Goal: Find specific page/section: Find specific page/section

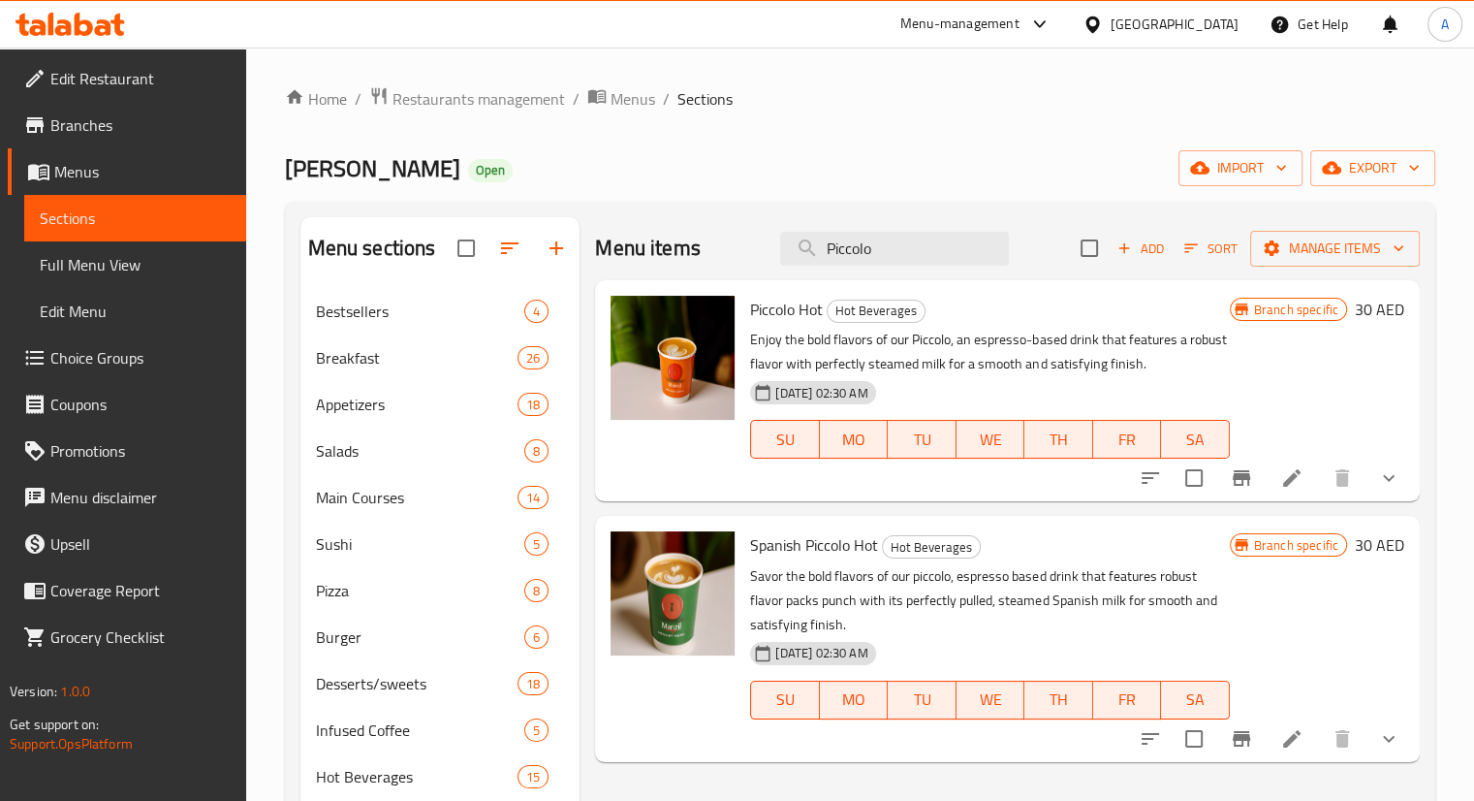
click at [109, 156] on link "Menus" at bounding box center [127, 171] width 238 height 47
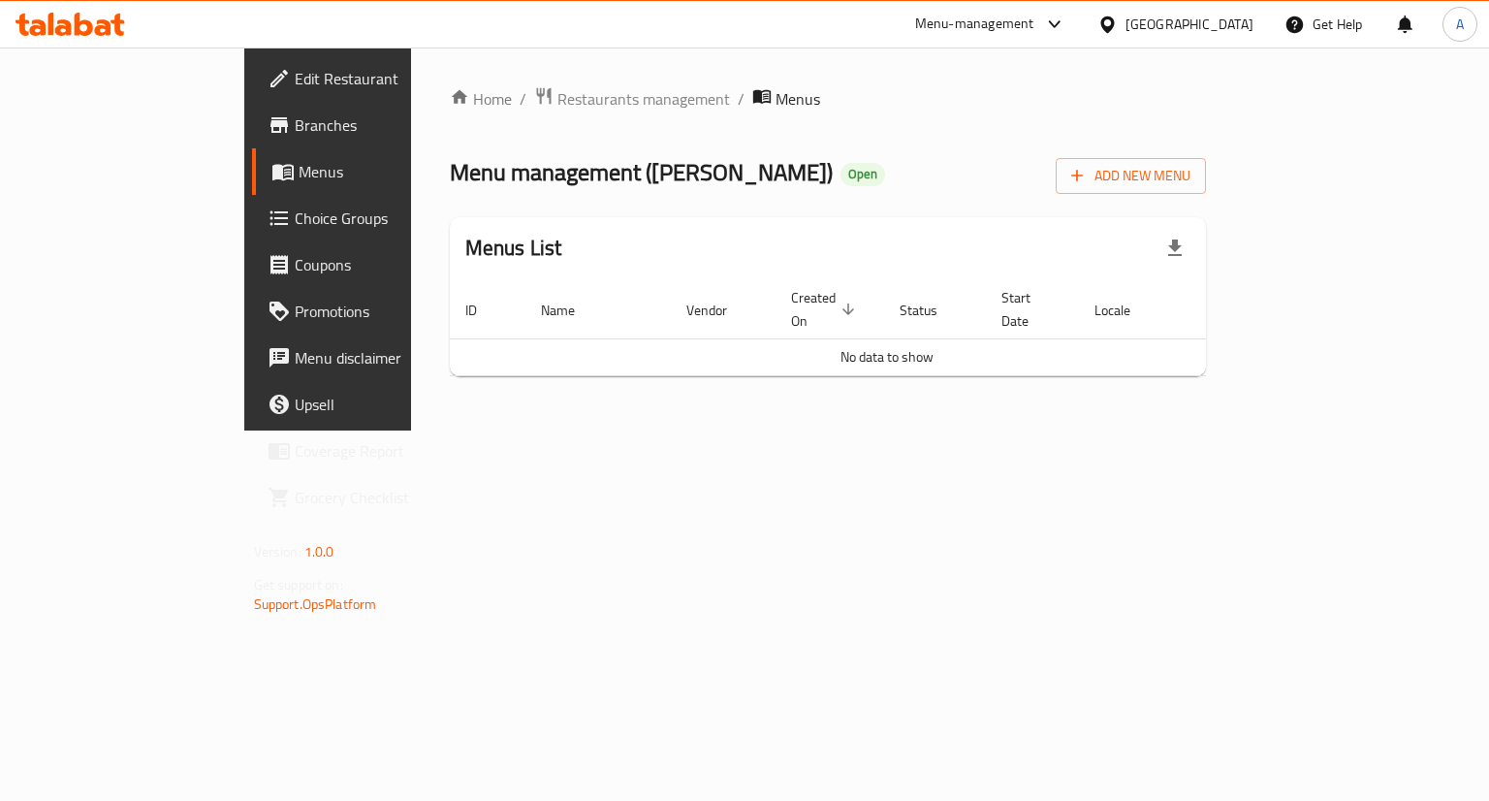
click at [775, 95] on span "Menus" at bounding box center [797, 98] width 45 height 23
click at [857, 126] on div "Home / Restaurants management / Menus Menu management ( [GEOGRAPHIC_DATA] ) Ope…" at bounding box center [828, 238] width 757 height 305
click at [775, 89] on span "Menus" at bounding box center [797, 98] width 45 height 23
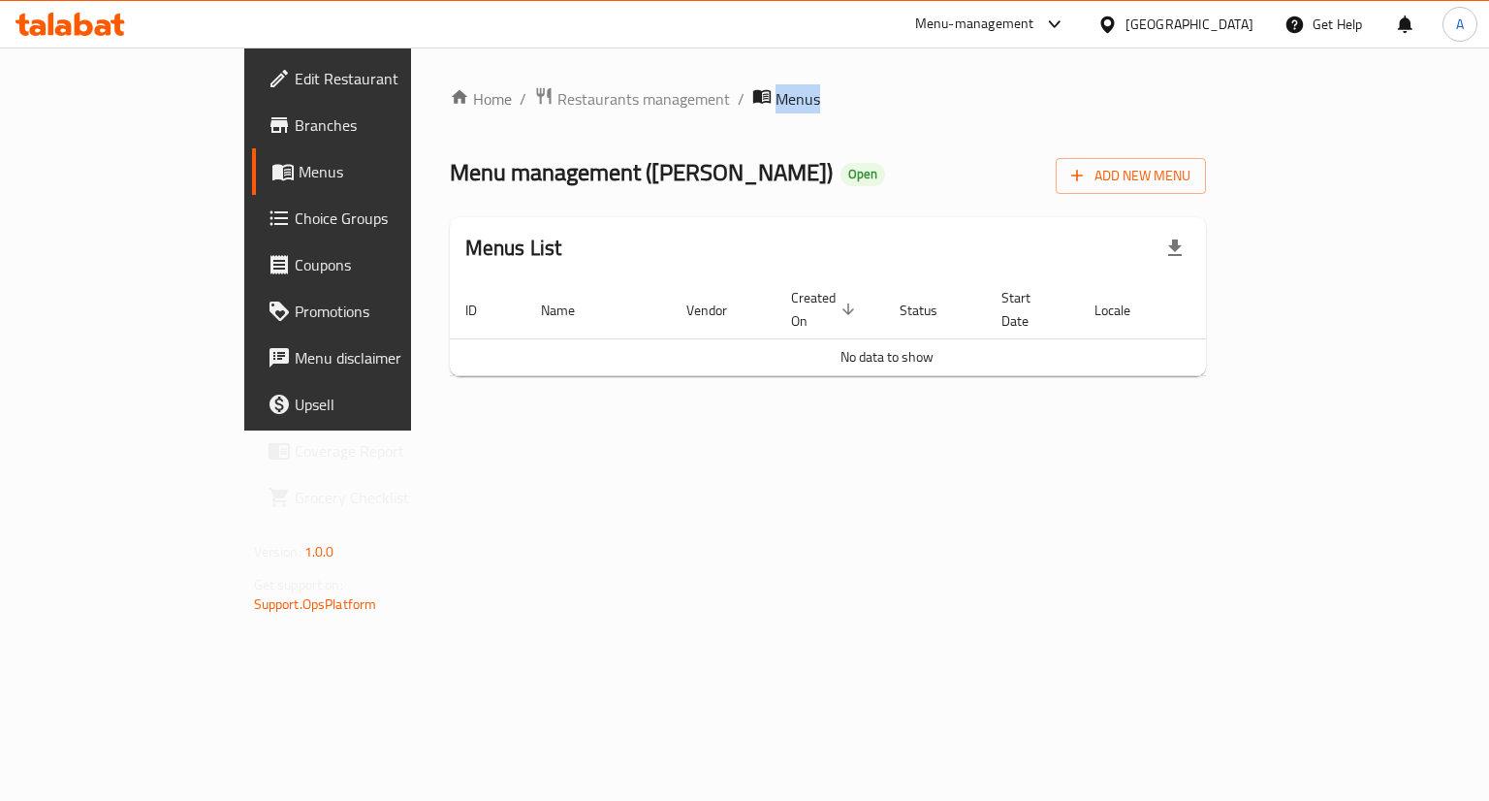
click at [775, 89] on span "Menus" at bounding box center [797, 98] width 45 height 23
click at [751, 98] on ol "Home / Restaurants management / Menus" at bounding box center [828, 98] width 757 height 25
click at [775, 93] on span "Menus" at bounding box center [797, 98] width 45 height 23
click at [709, 110] on ol "Home / Restaurants management / Menus" at bounding box center [828, 98] width 757 height 25
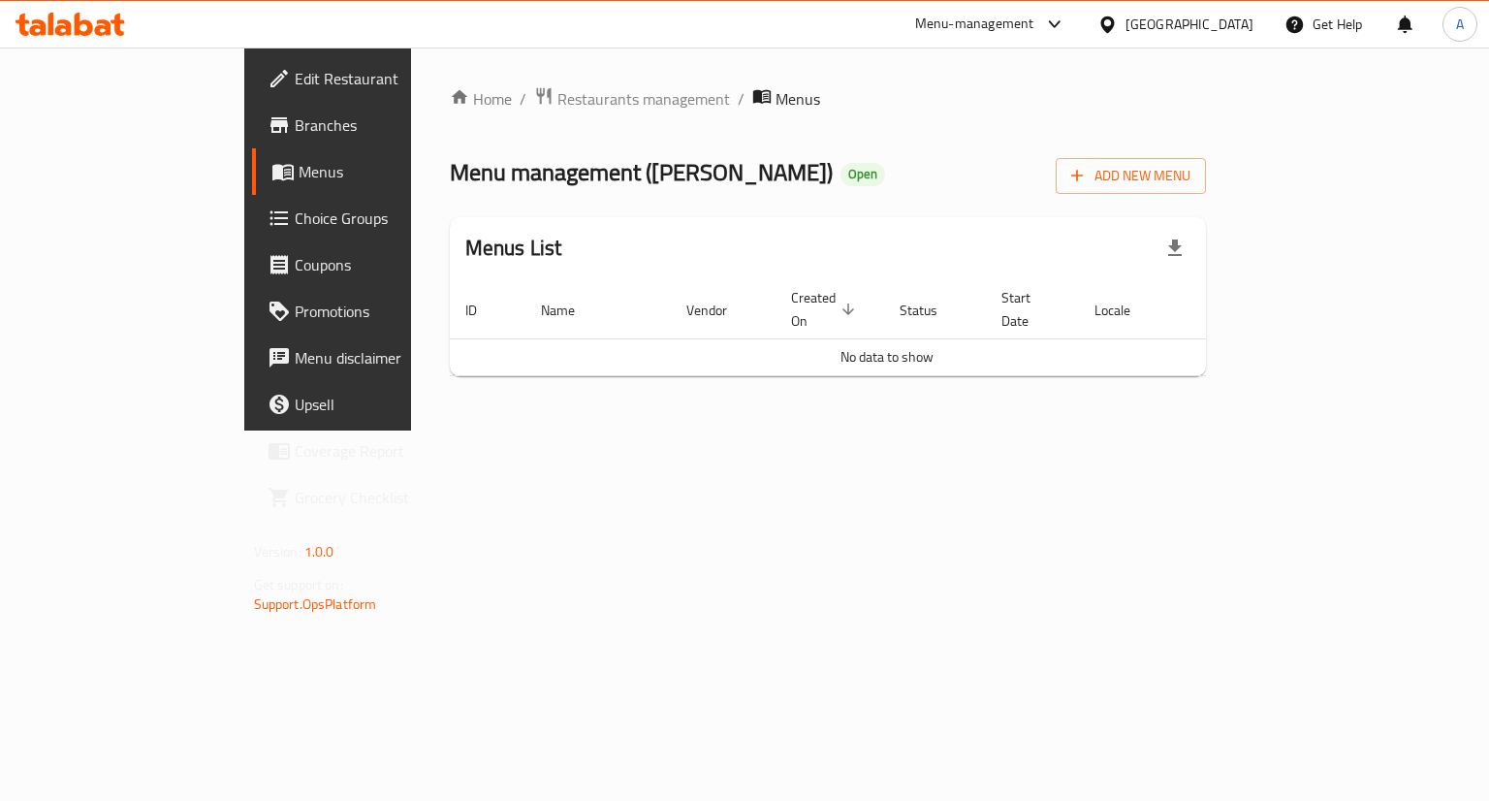
click at [775, 102] on span "Menus" at bounding box center [797, 98] width 45 height 23
click at [685, 98] on ol "Home / Restaurants management / Menus" at bounding box center [828, 98] width 757 height 25
click at [775, 98] on span "Menus" at bounding box center [797, 98] width 45 height 23
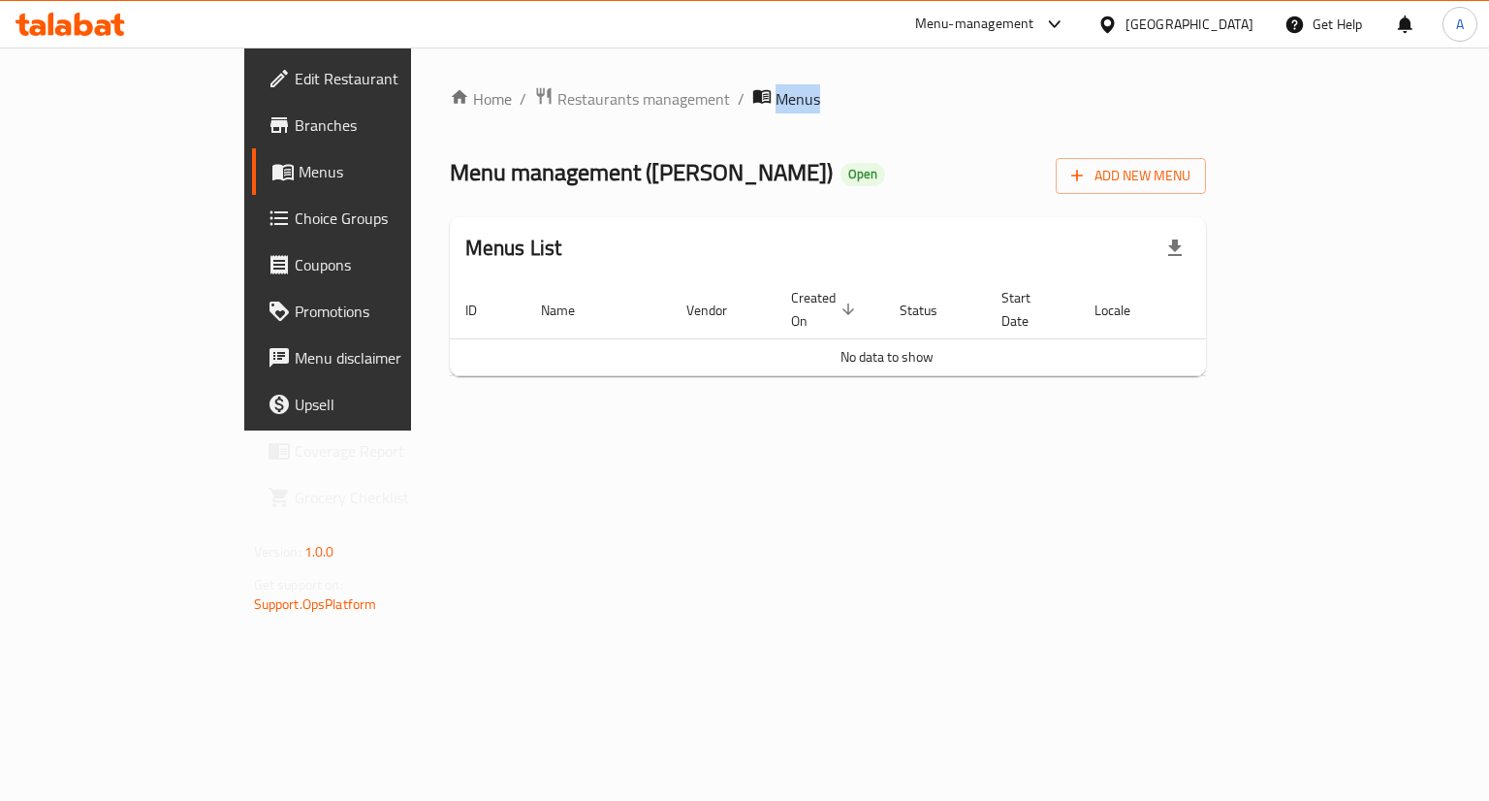
click at [775, 98] on span "Menus" at bounding box center [797, 98] width 45 height 23
click at [704, 104] on ol "Home / Restaurants management / Menus" at bounding box center [828, 98] width 757 height 25
click at [299, 162] on span "Menus" at bounding box center [388, 171] width 179 height 23
click at [557, 94] on span "Restaurants management" at bounding box center [643, 98] width 173 height 23
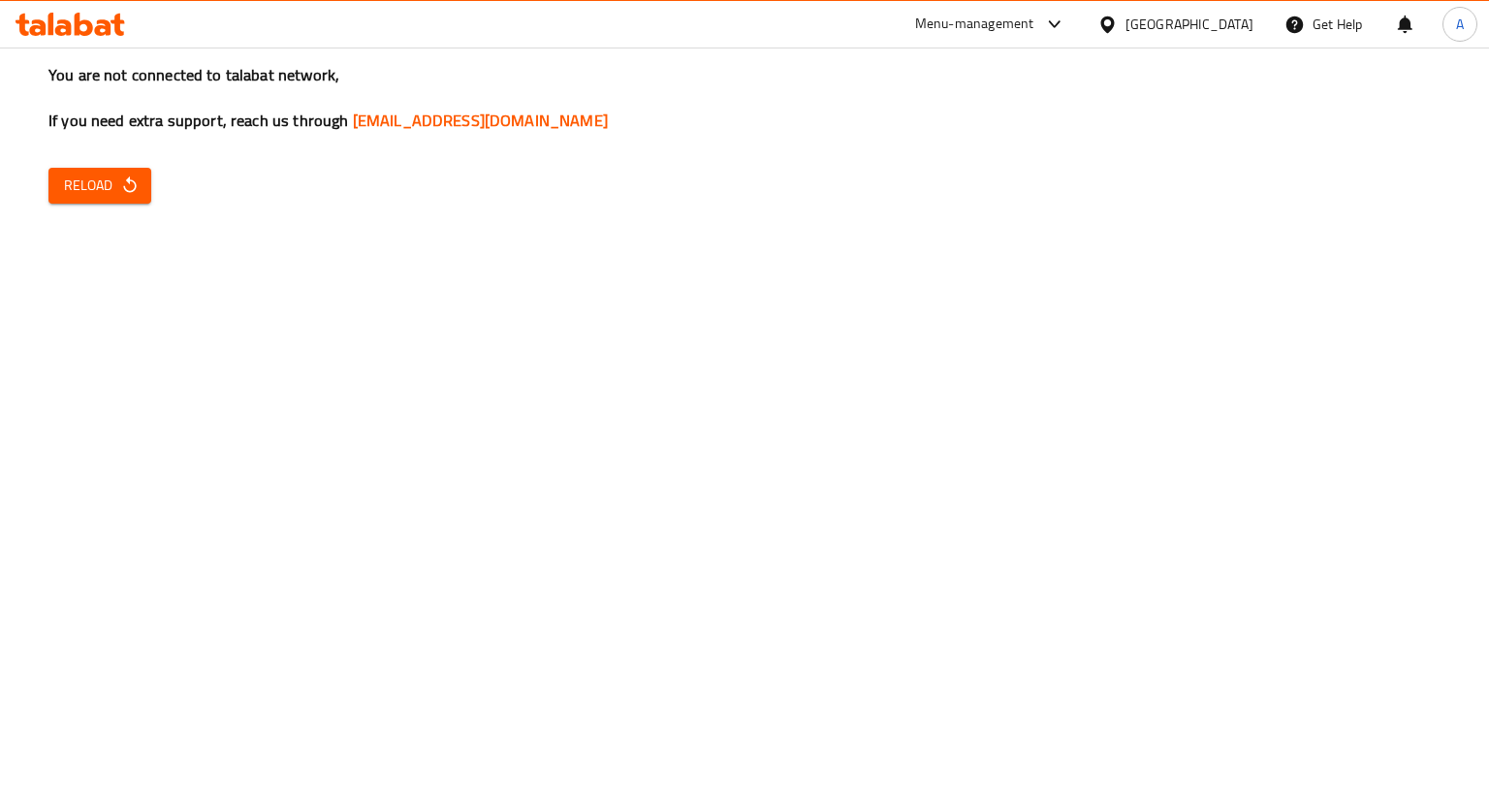
click at [93, 168] on button "Reload" at bounding box center [99, 186] width 103 height 36
click at [130, 199] on button "Reload" at bounding box center [99, 186] width 103 height 36
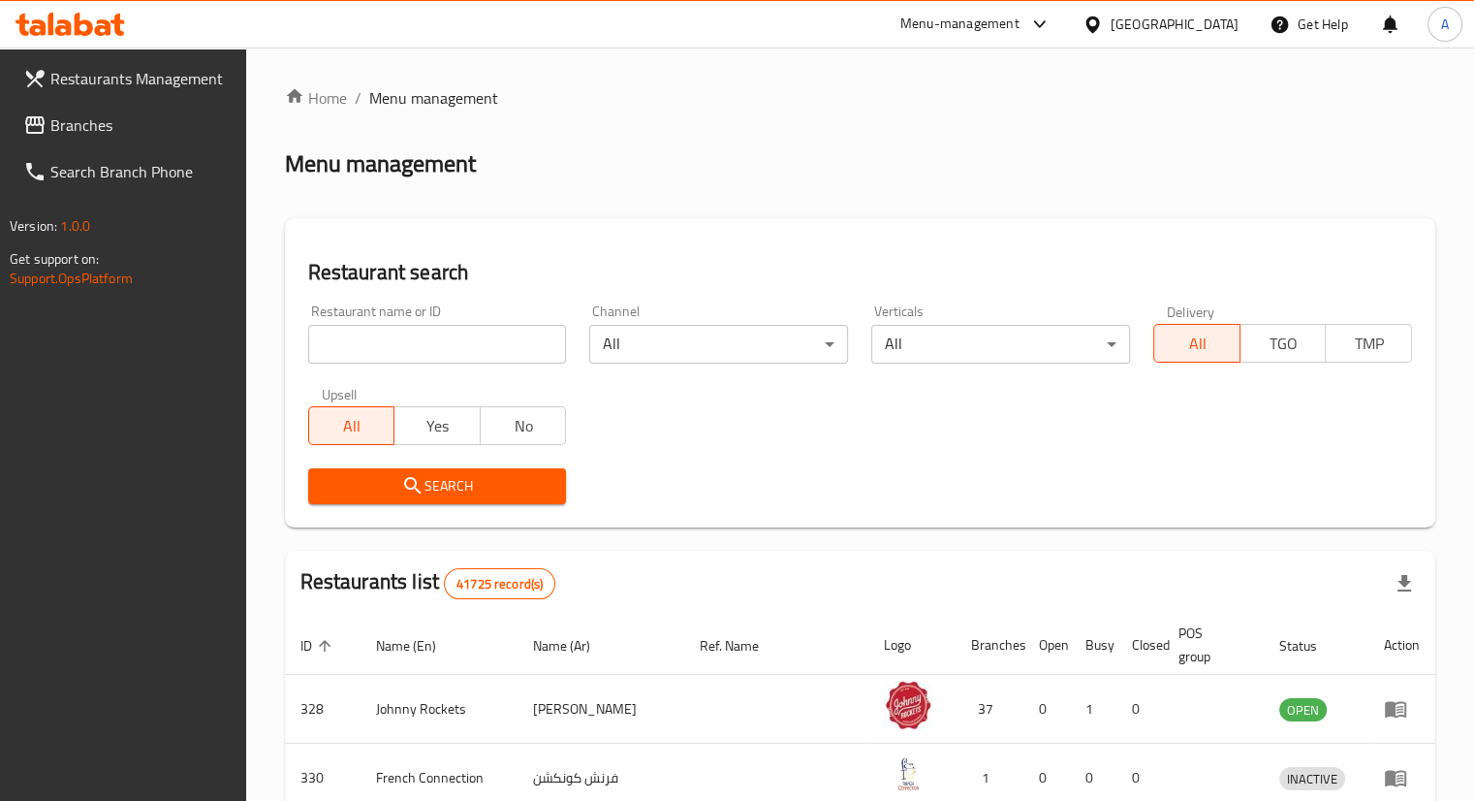
click at [432, 339] on input "search" at bounding box center [437, 344] width 259 height 39
type input "hussam cafteria"
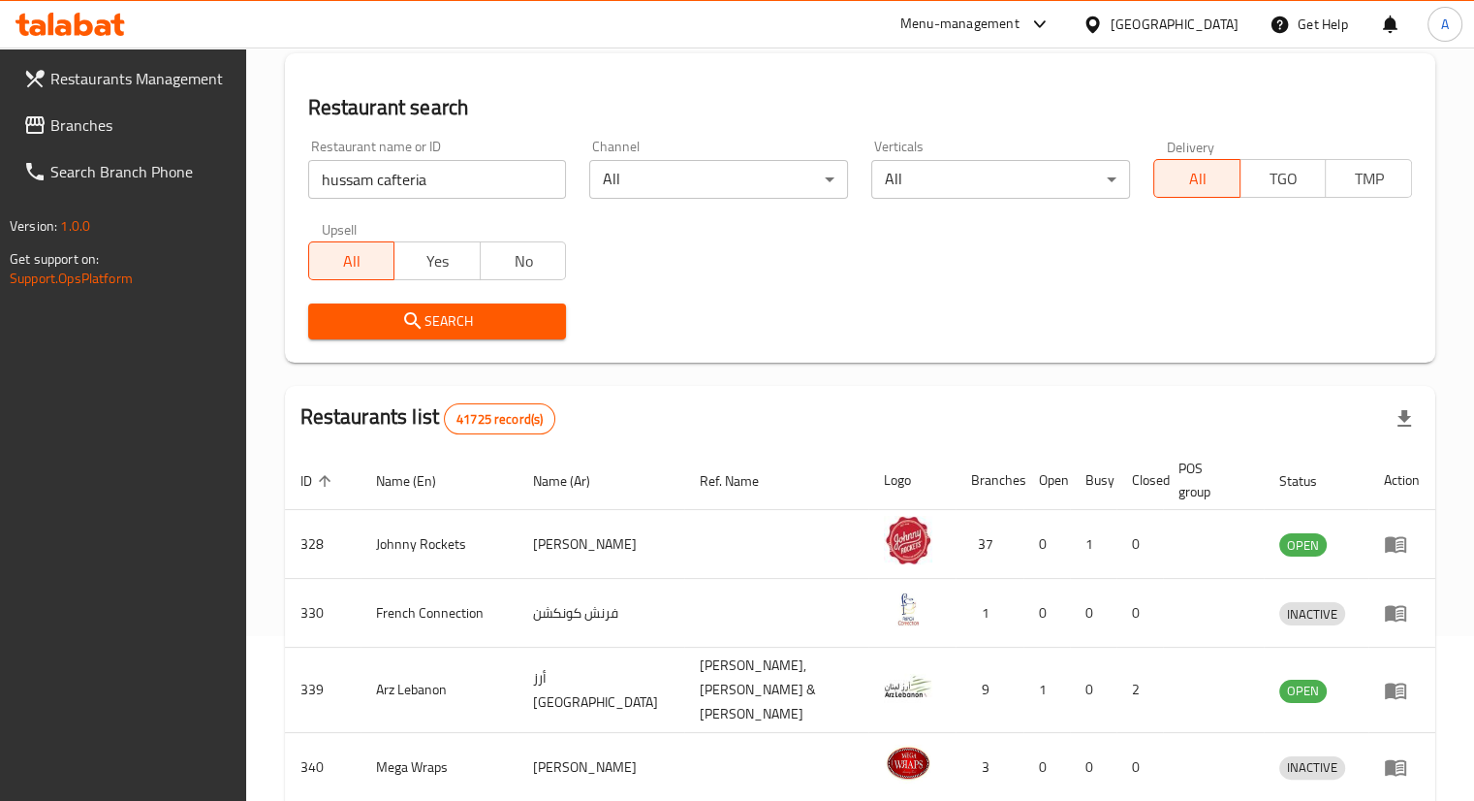
scroll to position [167, 0]
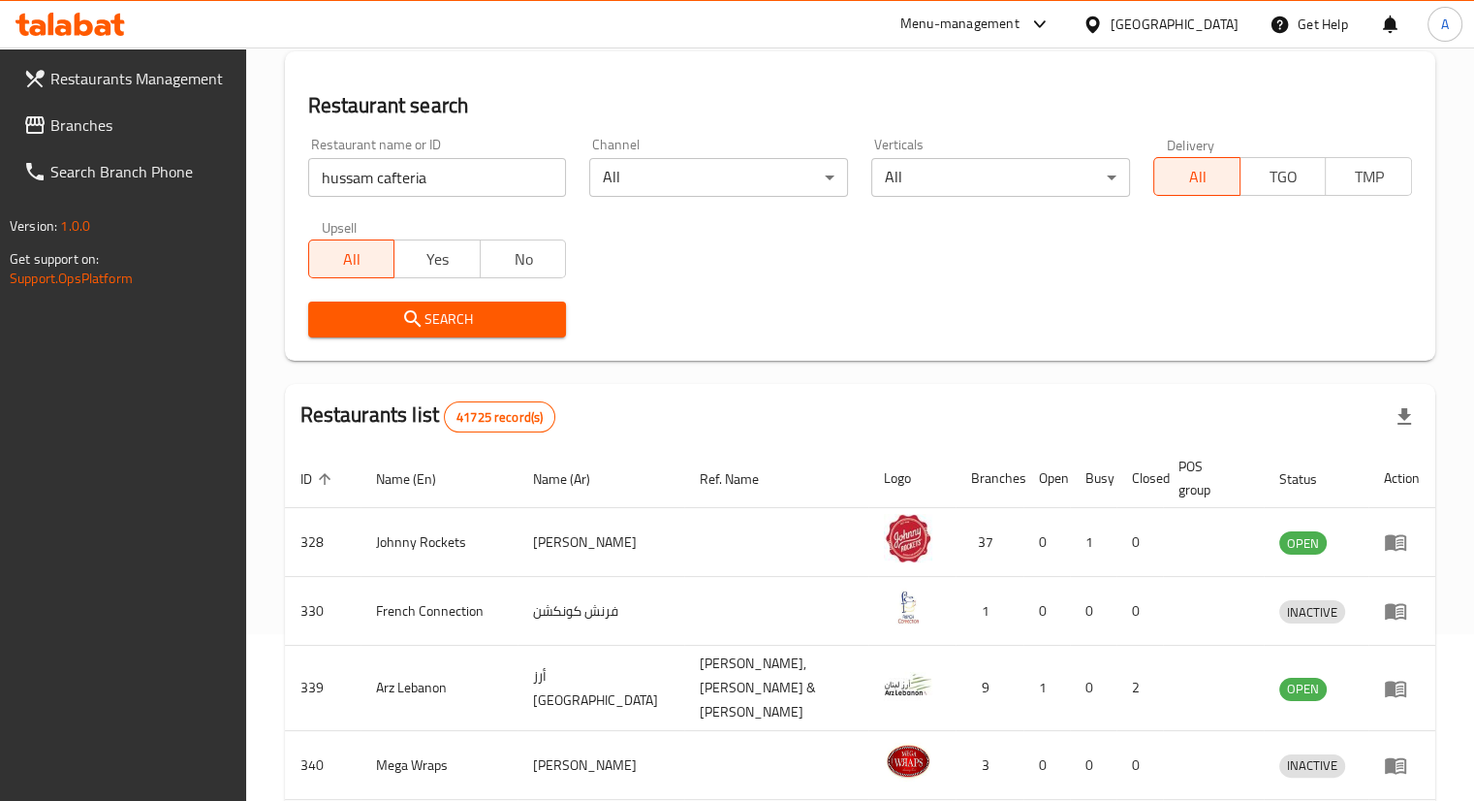
click at [475, 299] on div "Search" at bounding box center [438, 319] width 282 height 59
click at [480, 326] on span "Search" at bounding box center [438, 319] width 228 height 24
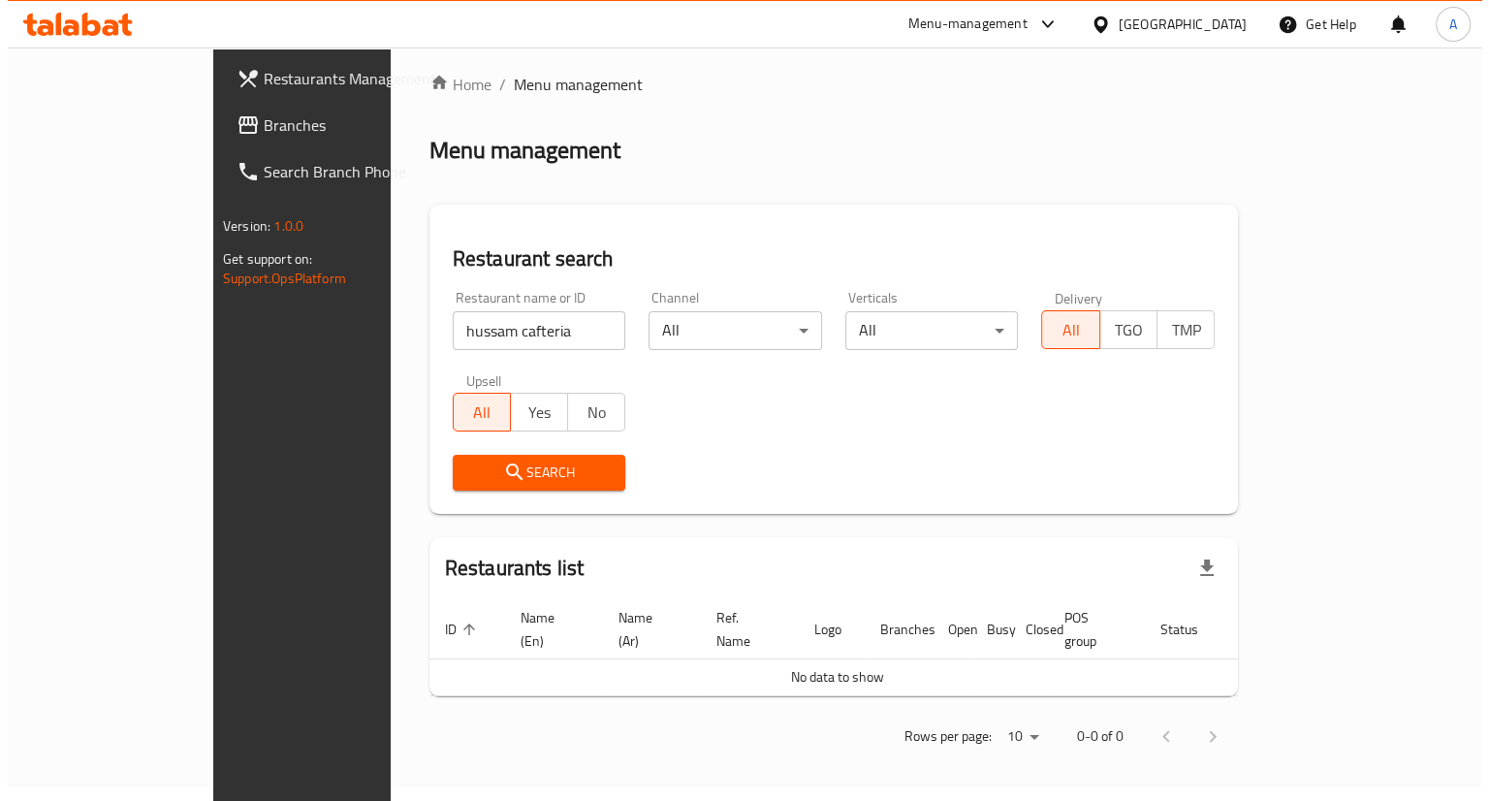
scroll to position [0, 0]
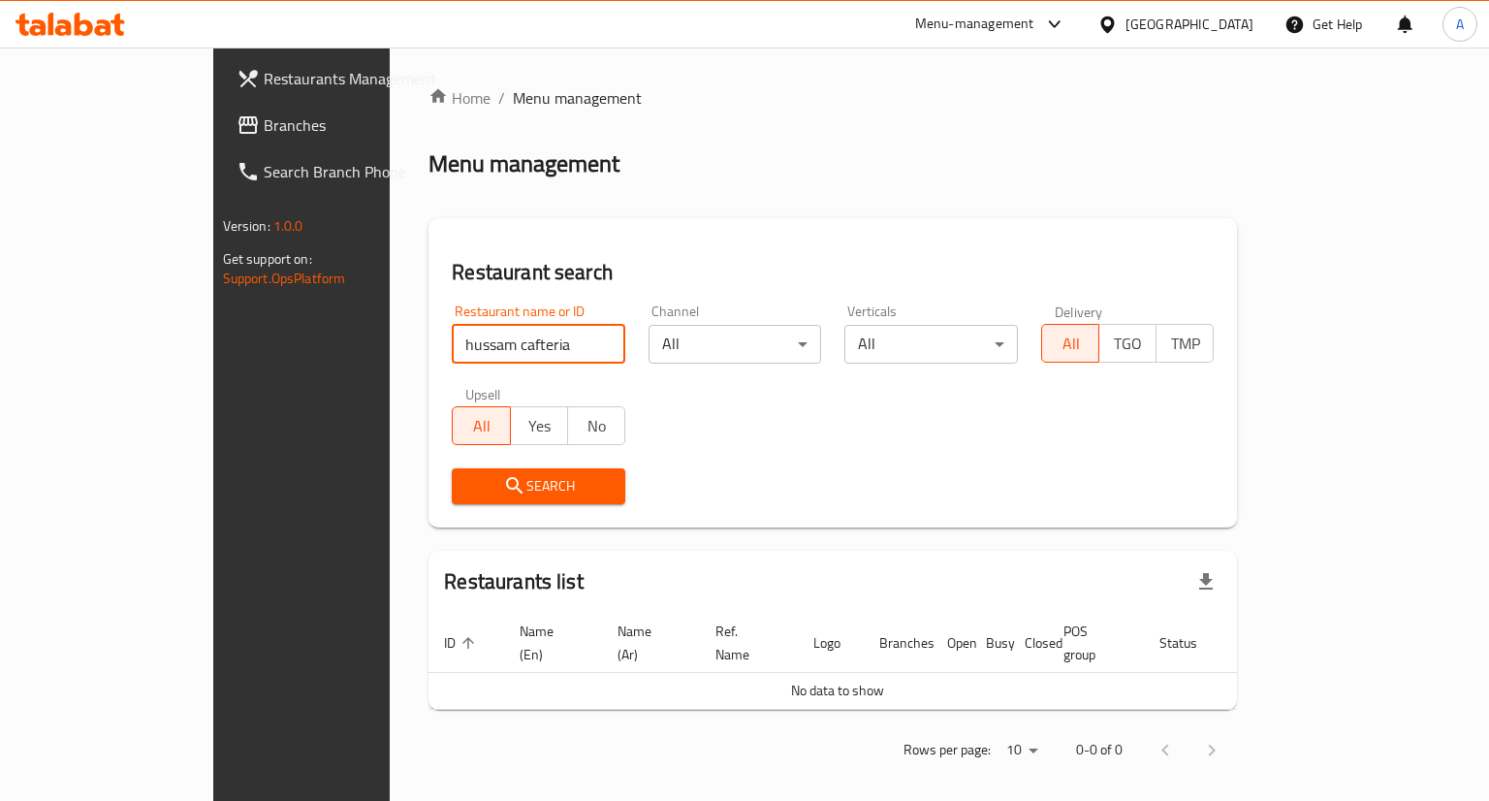
drag, startPoint x: 470, startPoint y: 351, endPoint x: 254, endPoint y: 350, distance: 216.1
click at [390, 350] on div "Home / Menu management Menu management Restaurant search Restaurant name or ID …" at bounding box center [833, 430] width 886 height 767
click at [547, 342] on input "hussam cafteria" at bounding box center [538, 344] width 173 height 39
click at [507, 342] on input "search" at bounding box center [538, 344] width 173 height 39
paste input "Husam cafeteria"
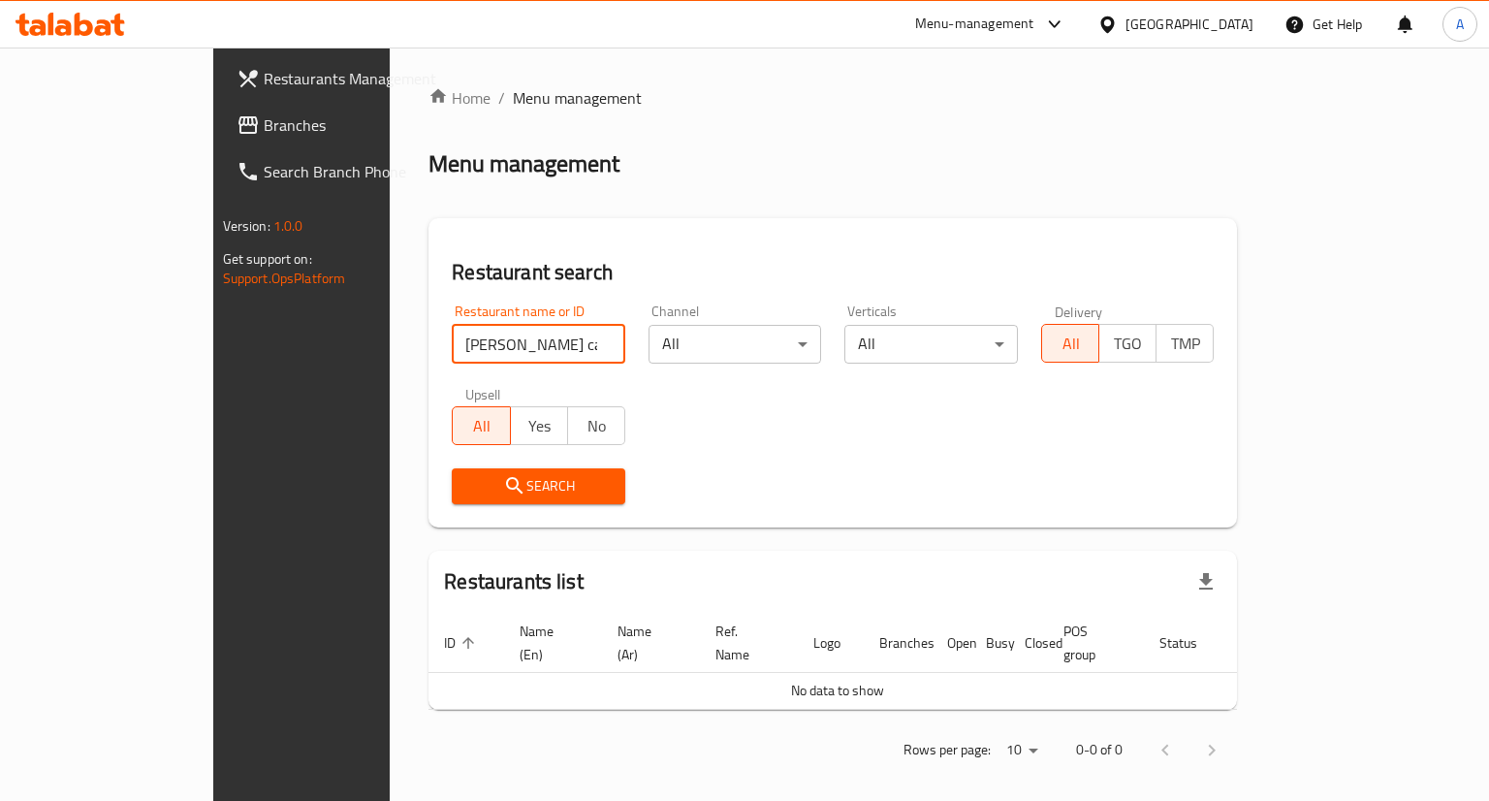
type input "Husam cafeteria"
click at [547, 346] on input "Husam cafeteria" at bounding box center [538, 344] width 173 height 39
click at [462, 345] on input "search" at bounding box center [538, 344] width 173 height 39
paste input "(50919)"
type input "50919"
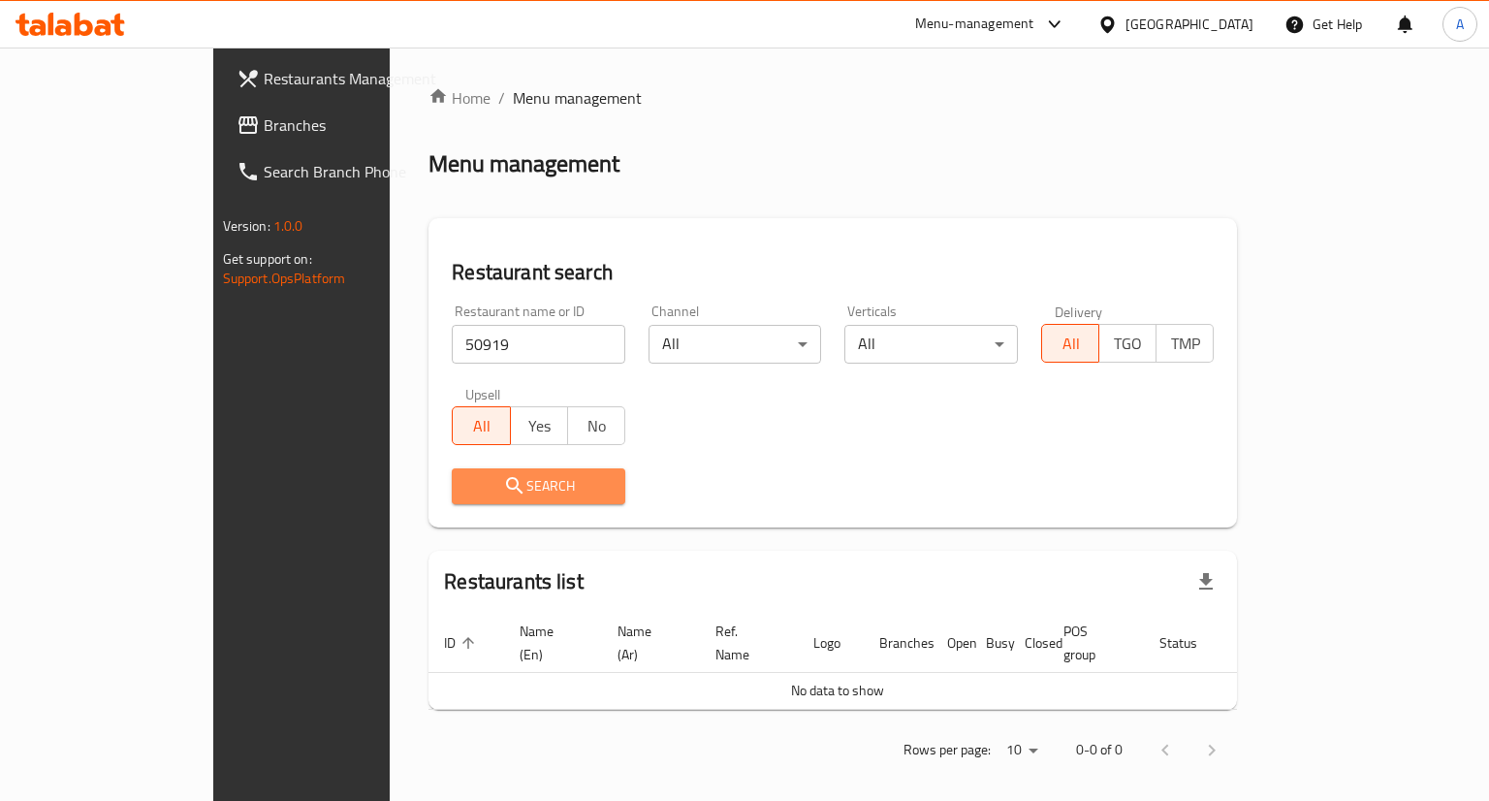
click at [471, 482] on span "Search" at bounding box center [538, 486] width 142 height 24
click at [264, 79] on span "Restaurants Management" at bounding box center [355, 78] width 183 height 23
